Goal: Answer question/provide support

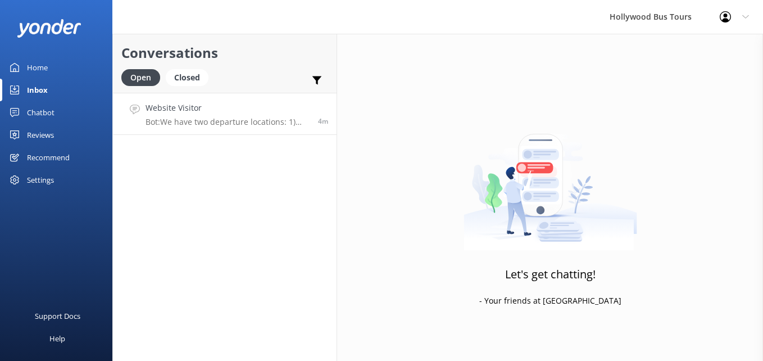
click at [245, 118] on p "Bot: We have two departure locations: 1) [STREET_ADDRESS] - Please check-in ins…" at bounding box center [227, 122] width 164 height 10
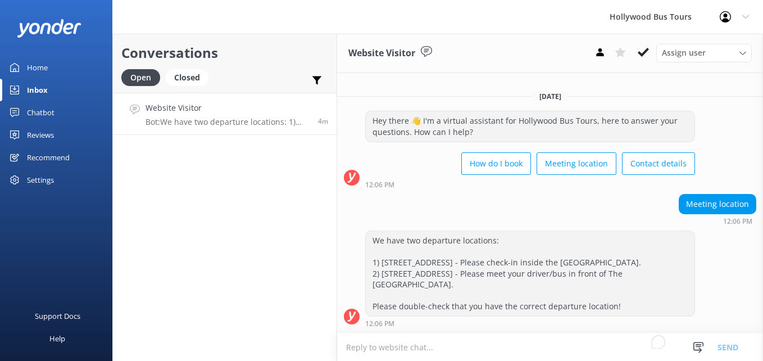
scroll to position [3, 0]
